Goal: Find specific page/section: Find specific page/section

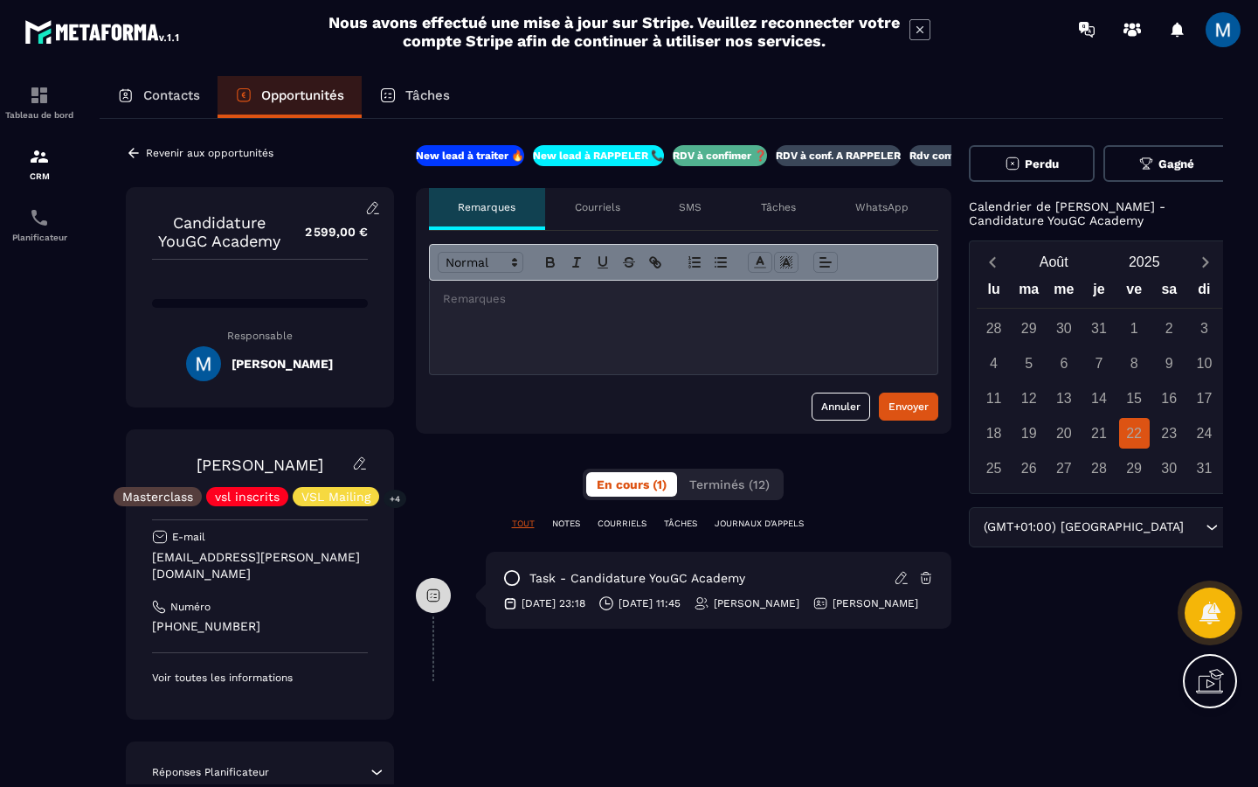
scroll to position [0, 31]
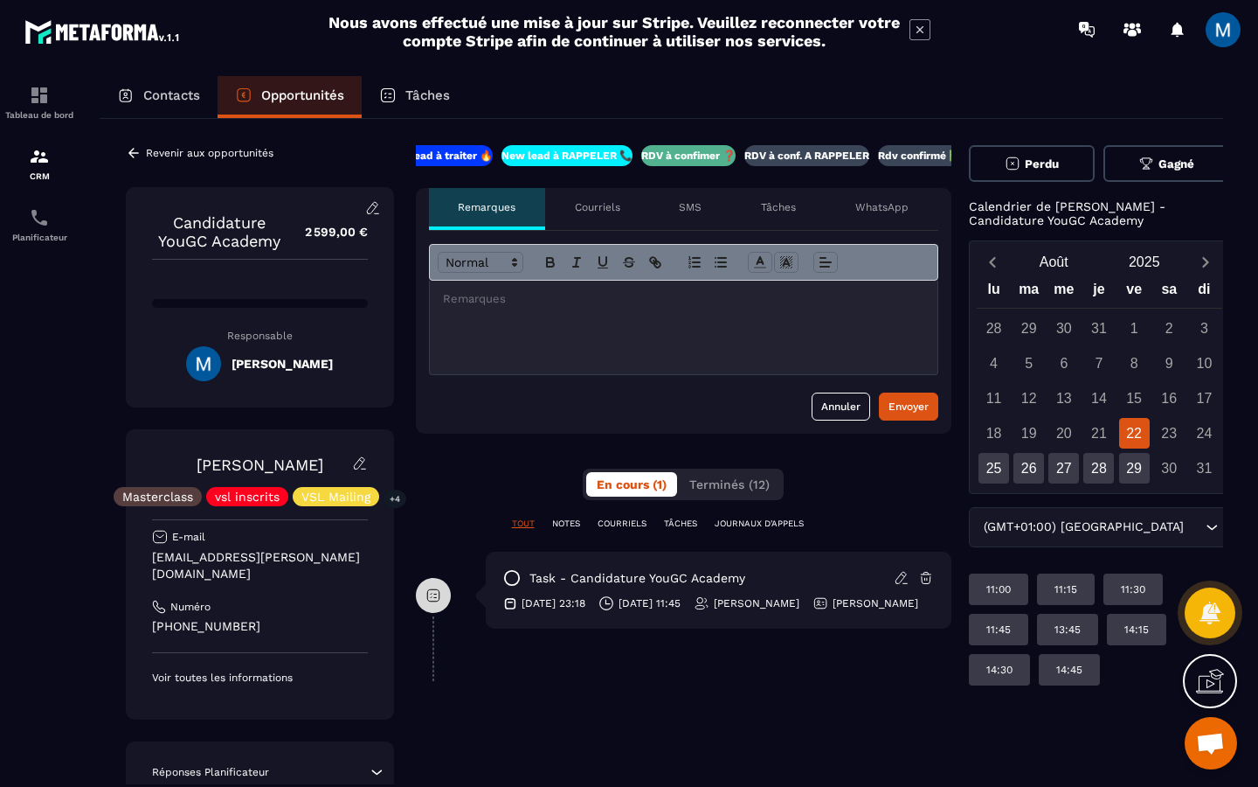
click at [780, 163] on div "RDV à conf. A RAPPELER" at bounding box center [807, 155] width 125 height 21
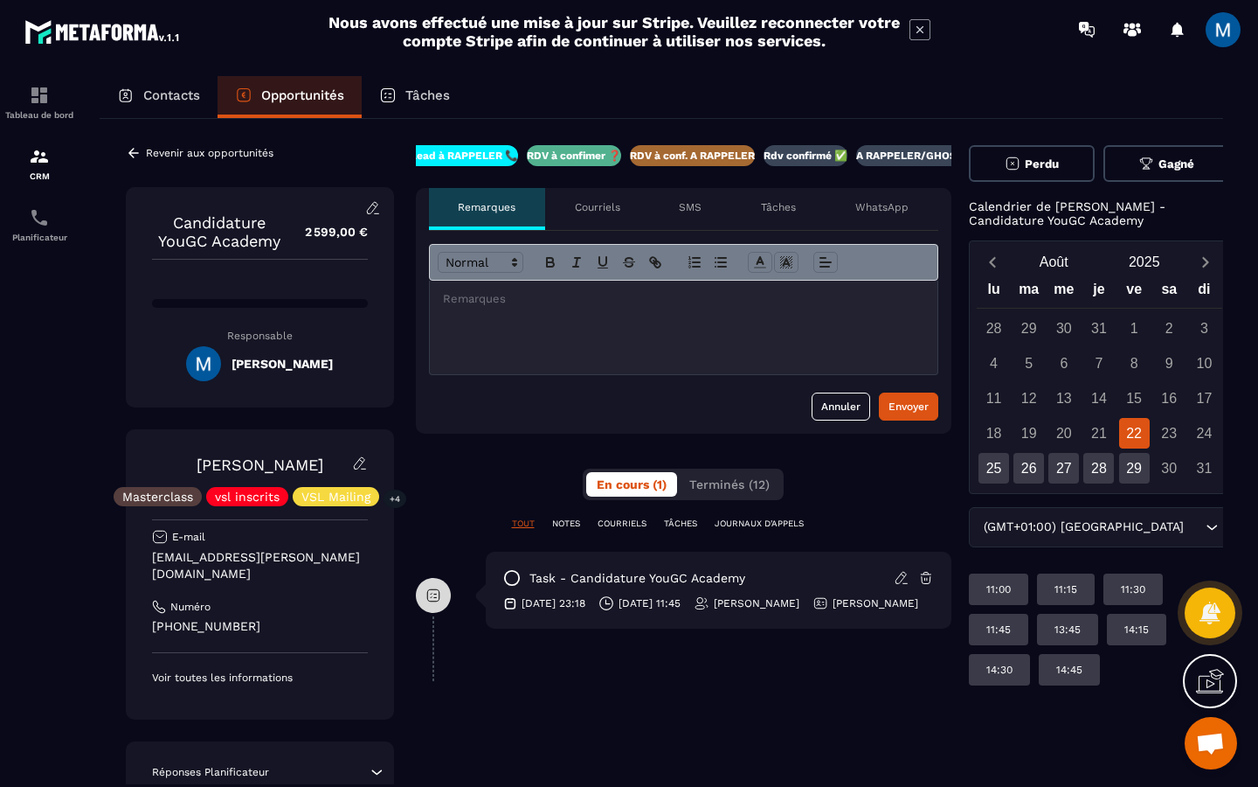
scroll to position [0, 149]
click at [142, 156] on div "Revenir aux opportunités" at bounding box center [200, 153] width 148 height 16
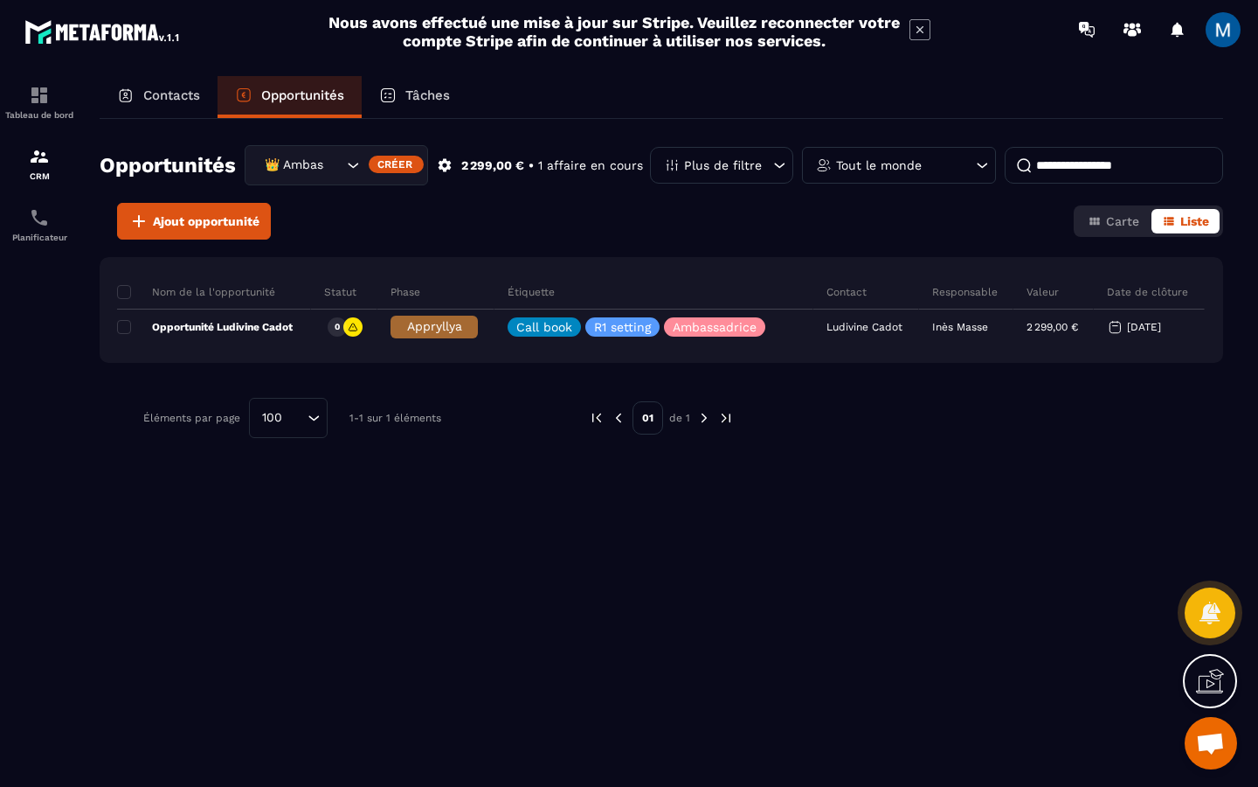
click at [338, 157] on input "Search for option" at bounding box center [333, 165] width 17 height 19
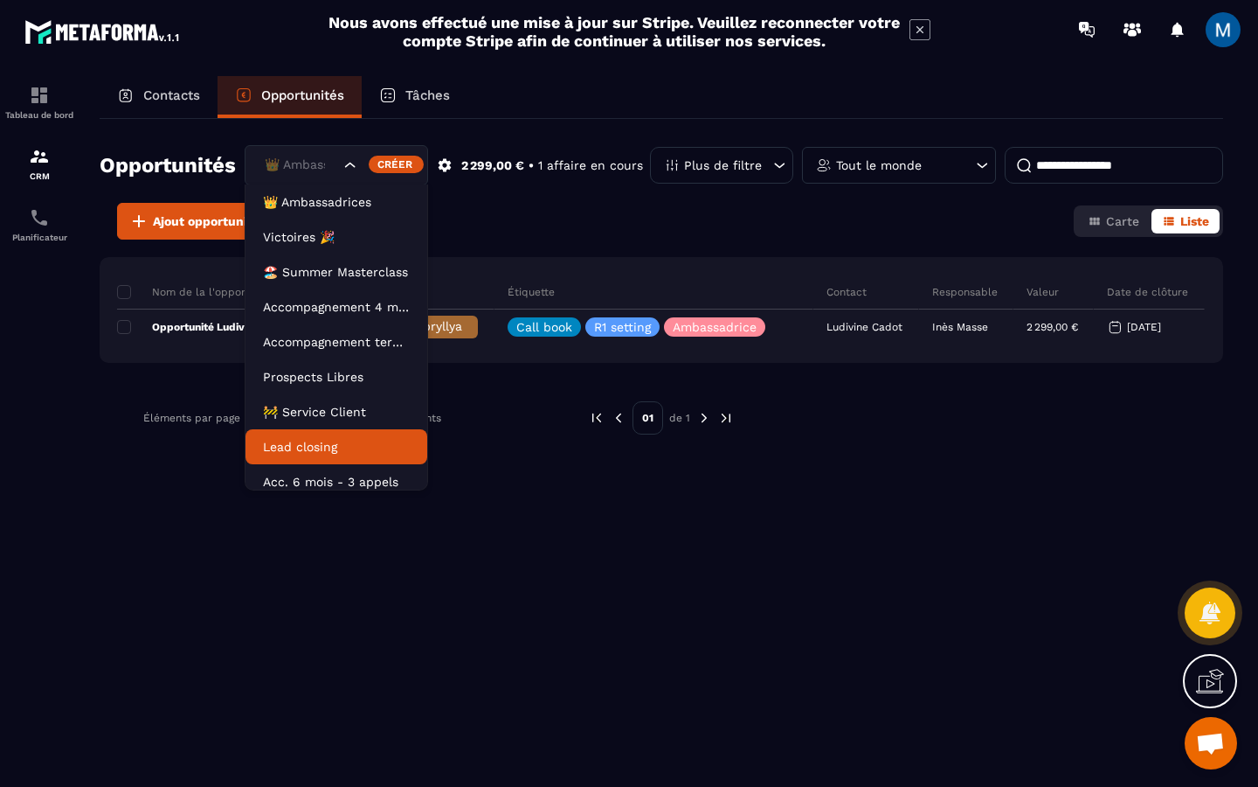
click at [348, 435] on li "Lead closing" at bounding box center [337, 446] width 182 height 35
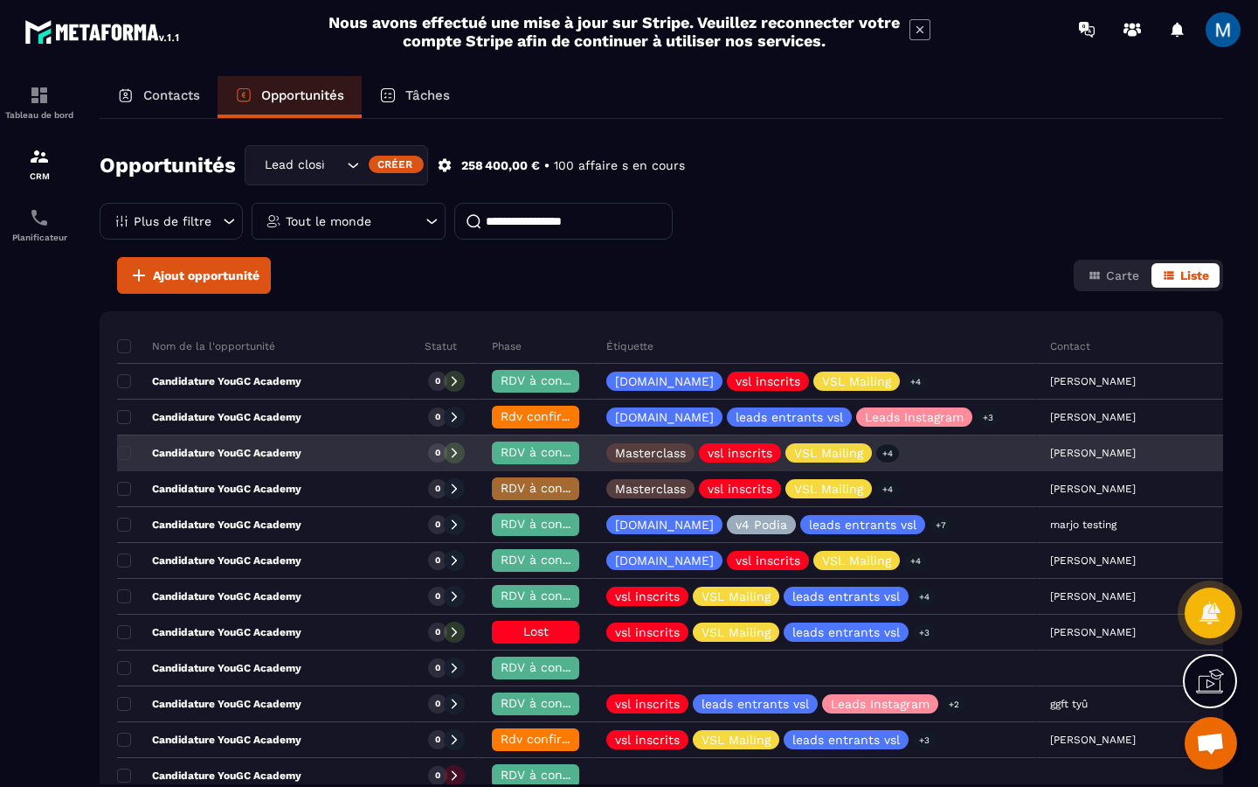
click at [330, 459] on div "Candidature YouGC Academy" at bounding box center [264, 453] width 295 height 35
